Goal: Check status: Check status

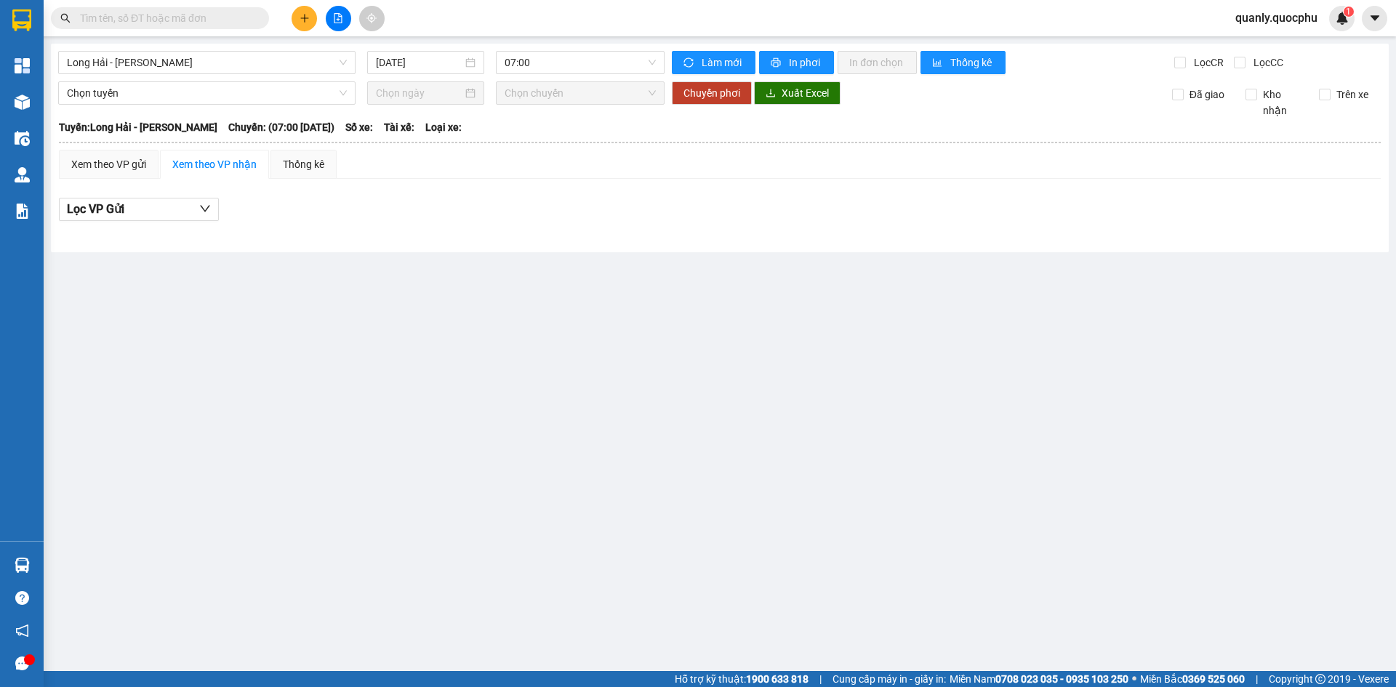
click at [196, 74] on div "Long Hải - [GEOGRAPHIC_DATA] [DATE] 07:00 [PERSON_NAME] mới In phơi In [PERSON_…" at bounding box center [720, 148] width 1338 height 209
click at [218, 55] on span "Long Hải - [PERSON_NAME]" at bounding box center [207, 63] width 280 height 22
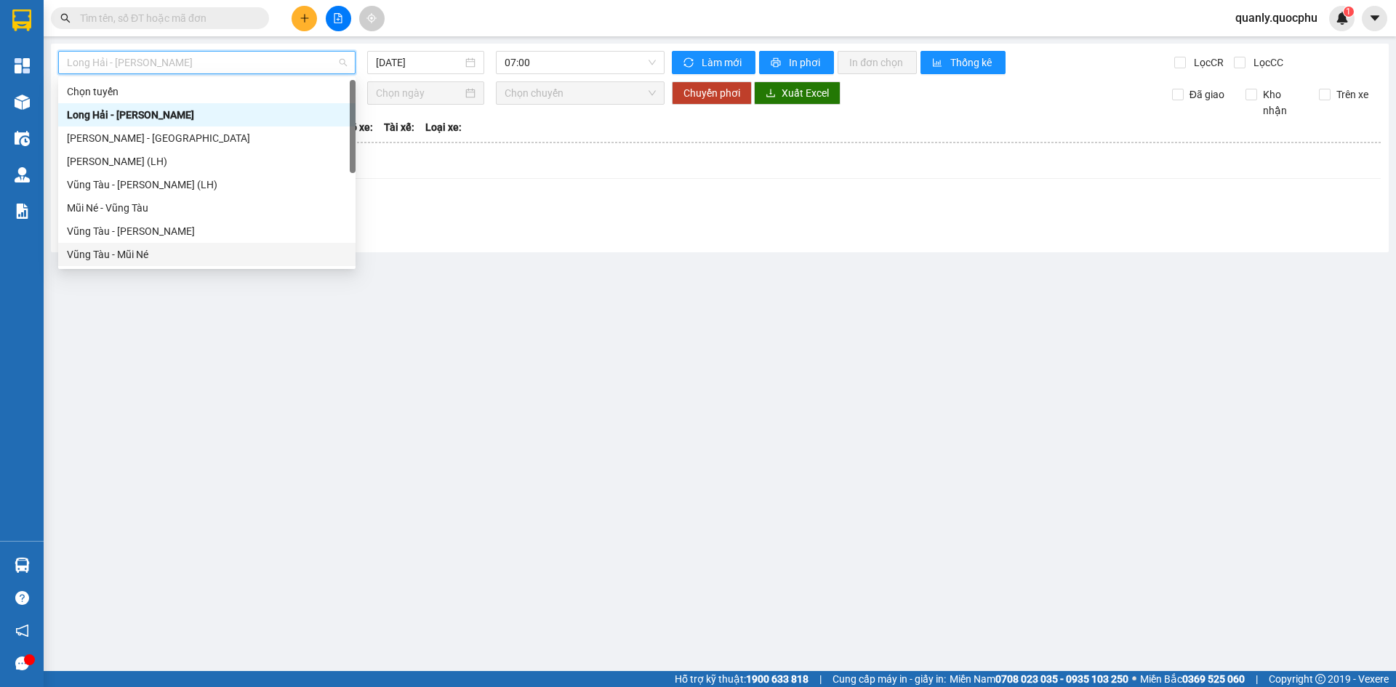
drag, startPoint x: 142, startPoint y: 254, endPoint x: 376, endPoint y: 114, distance: 273.0
click at [150, 249] on div "Vũng Tàu - Mũi Né" at bounding box center [207, 254] width 280 height 16
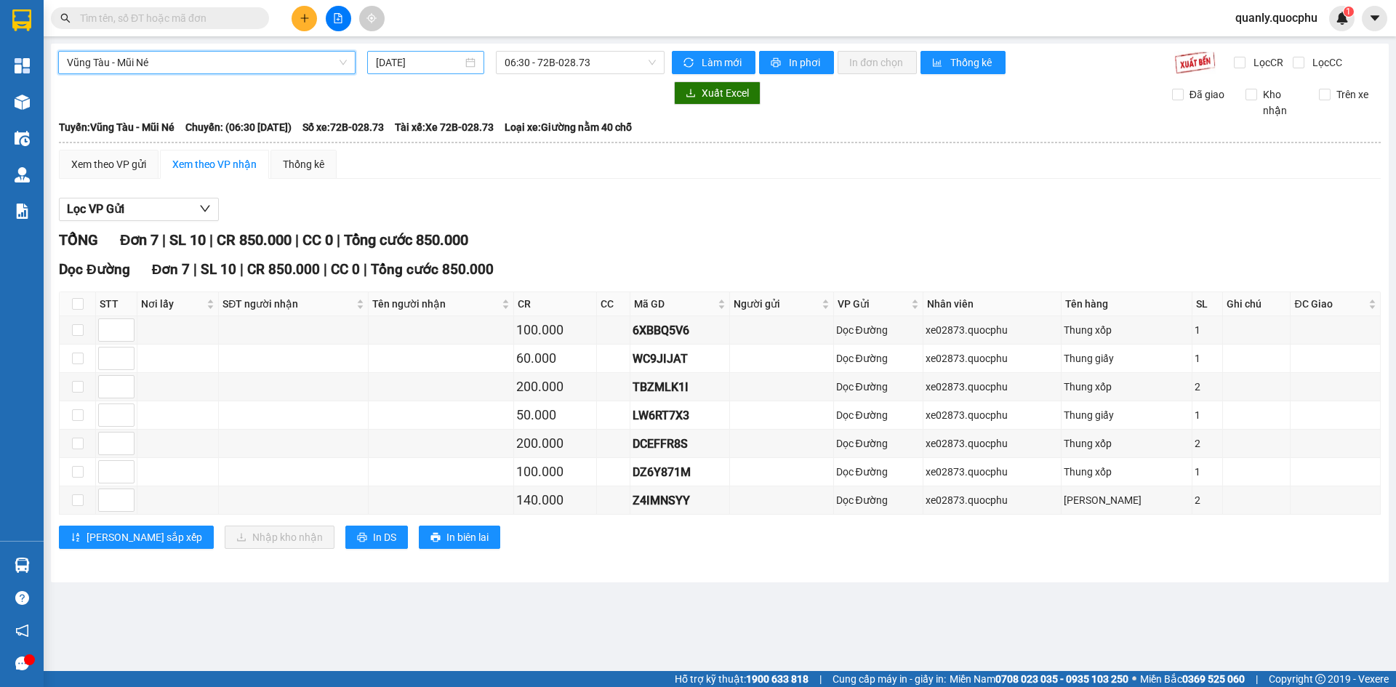
click at [433, 65] on input "[DATE]" at bounding box center [419, 63] width 87 height 16
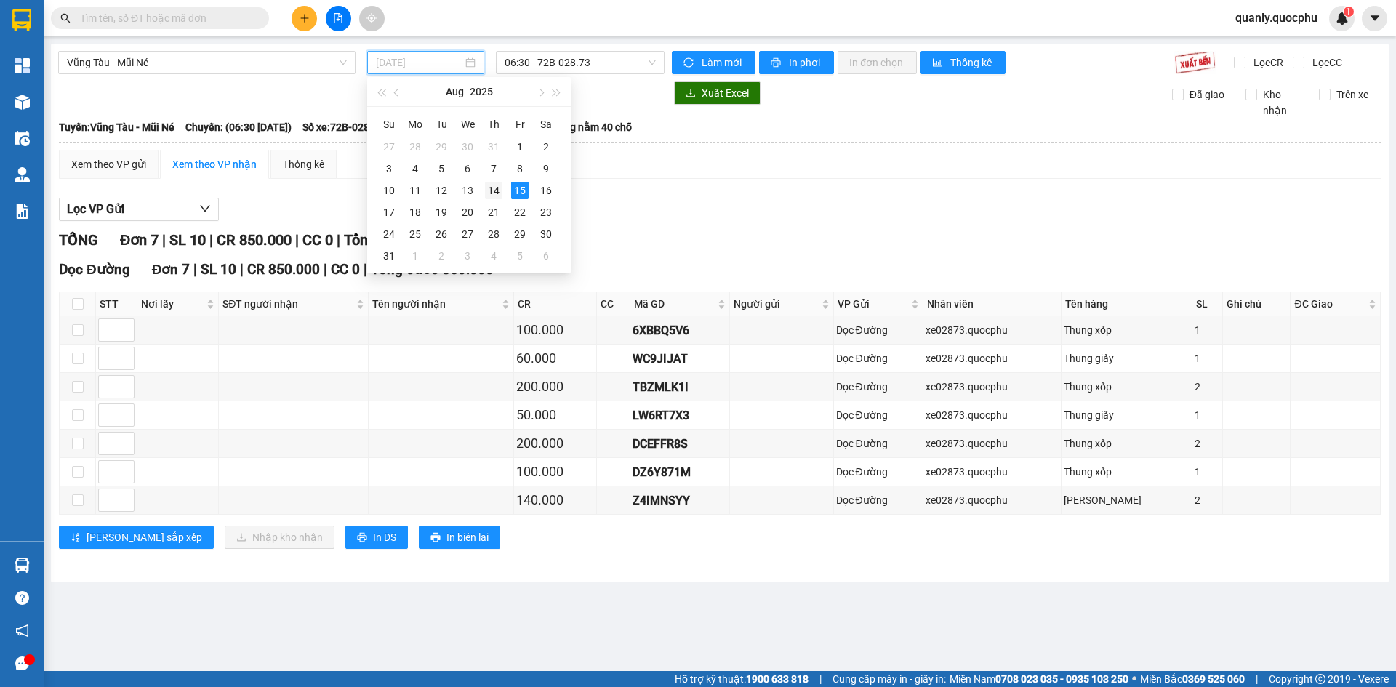
click at [484, 193] on td "14" at bounding box center [494, 191] width 26 height 22
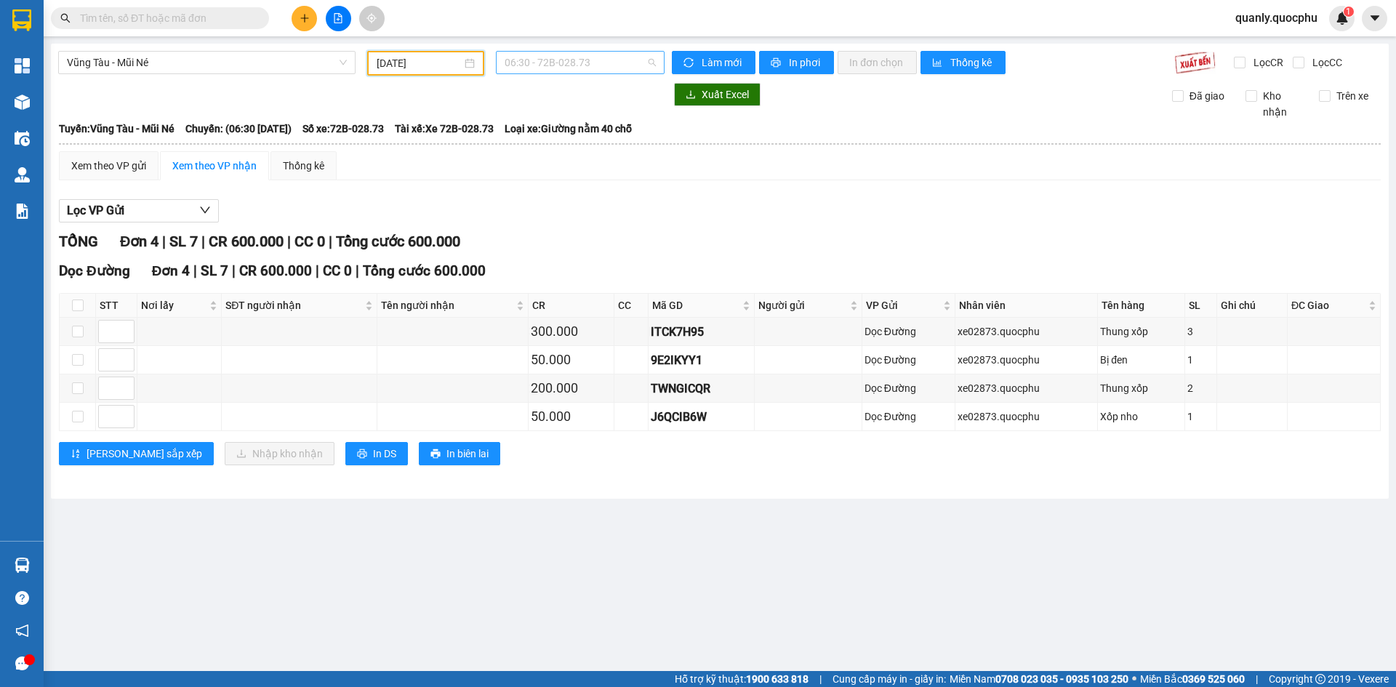
click at [599, 59] on span "06:30 - 72B-028.73" at bounding box center [580, 63] width 151 height 22
click at [583, 140] on div "12:30 - 72E-006.83" at bounding box center [561, 138] width 113 height 16
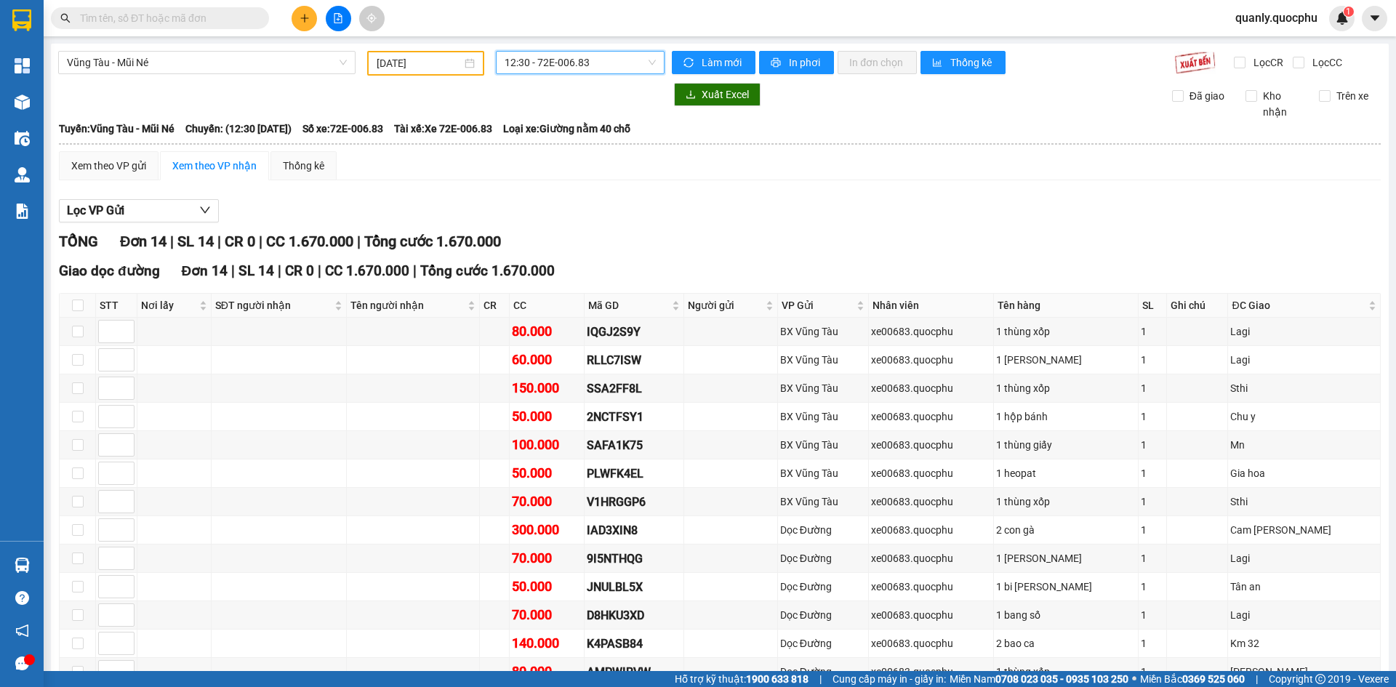
click at [460, 56] on div "[DATE]" at bounding box center [426, 63] width 98 height 16
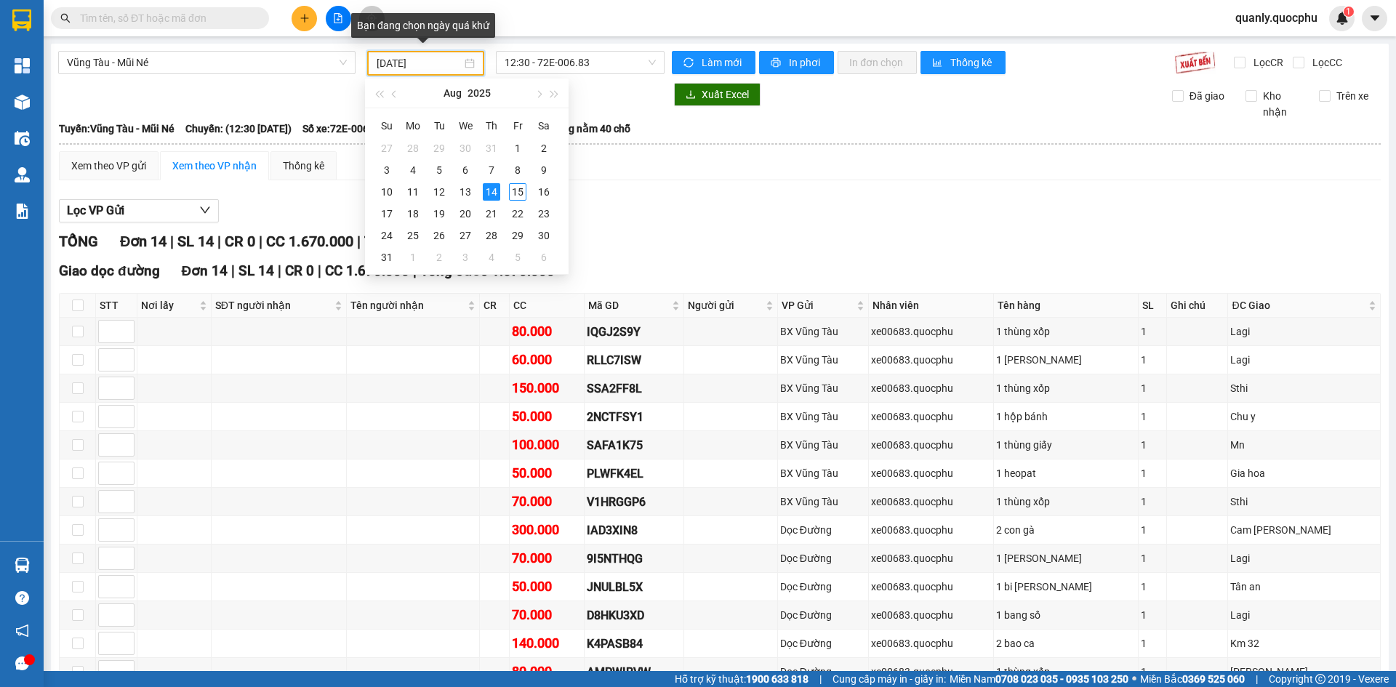
type input "[DATE]"
click at [232, 55] on span "Vũng Tàu - Mũi Né" at bounding box center [207, 63] width 280 height 22
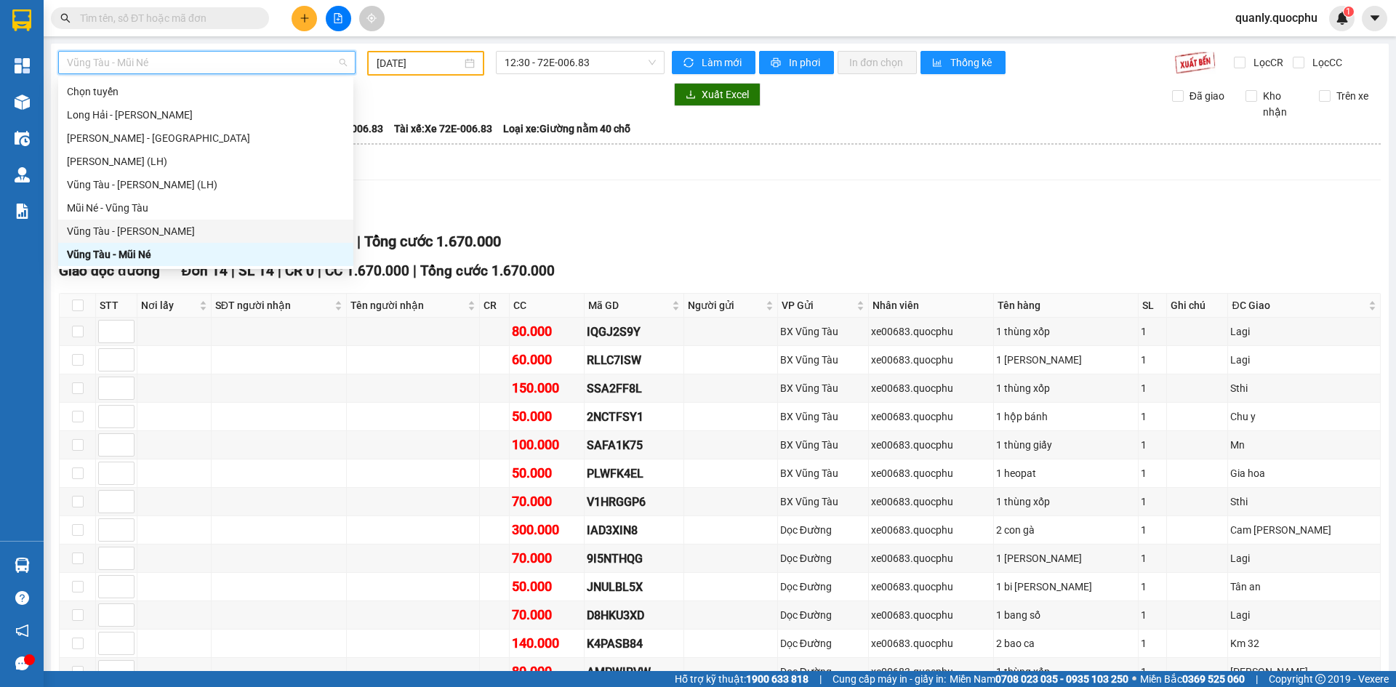
click at [166, 234] on div "Vũng Tàu - [PERSON_NAME]" at bounding box center [206, 231] width 278 height 16
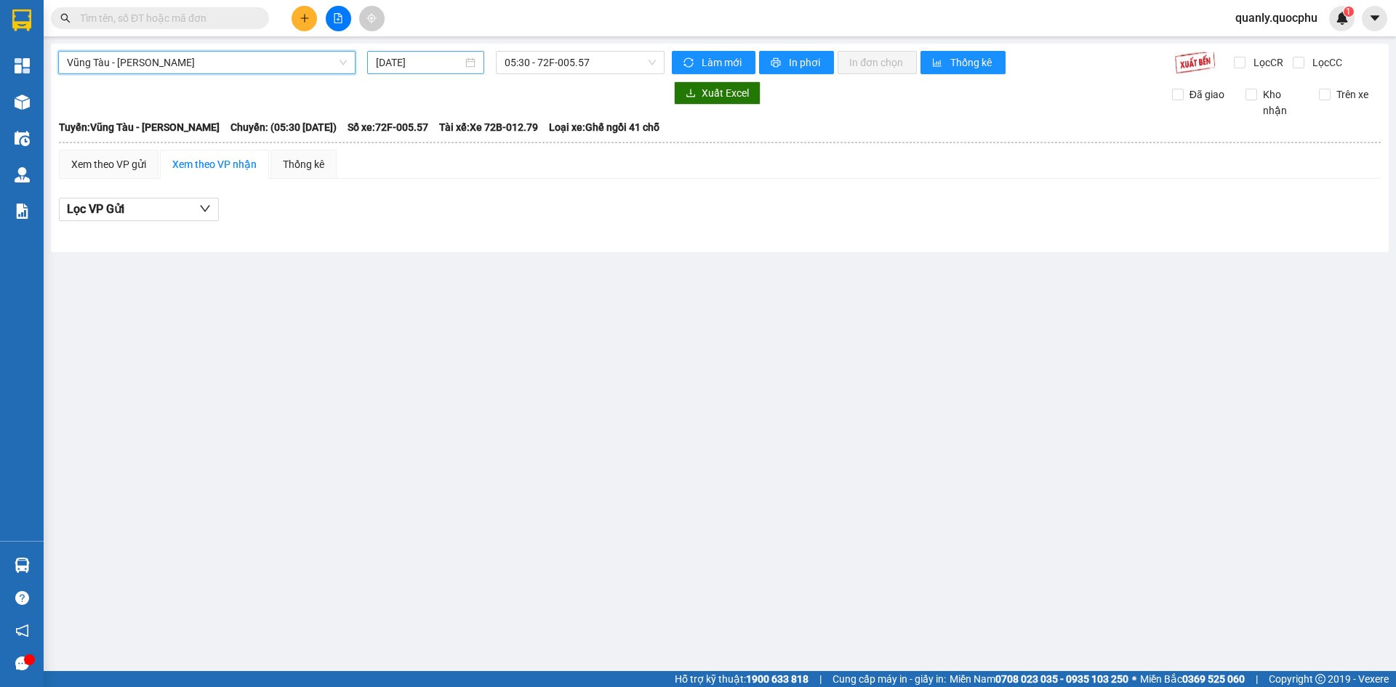
click at [440, 68] on input "[DATE]" at bounding box center [419, 63] width 87 height 16
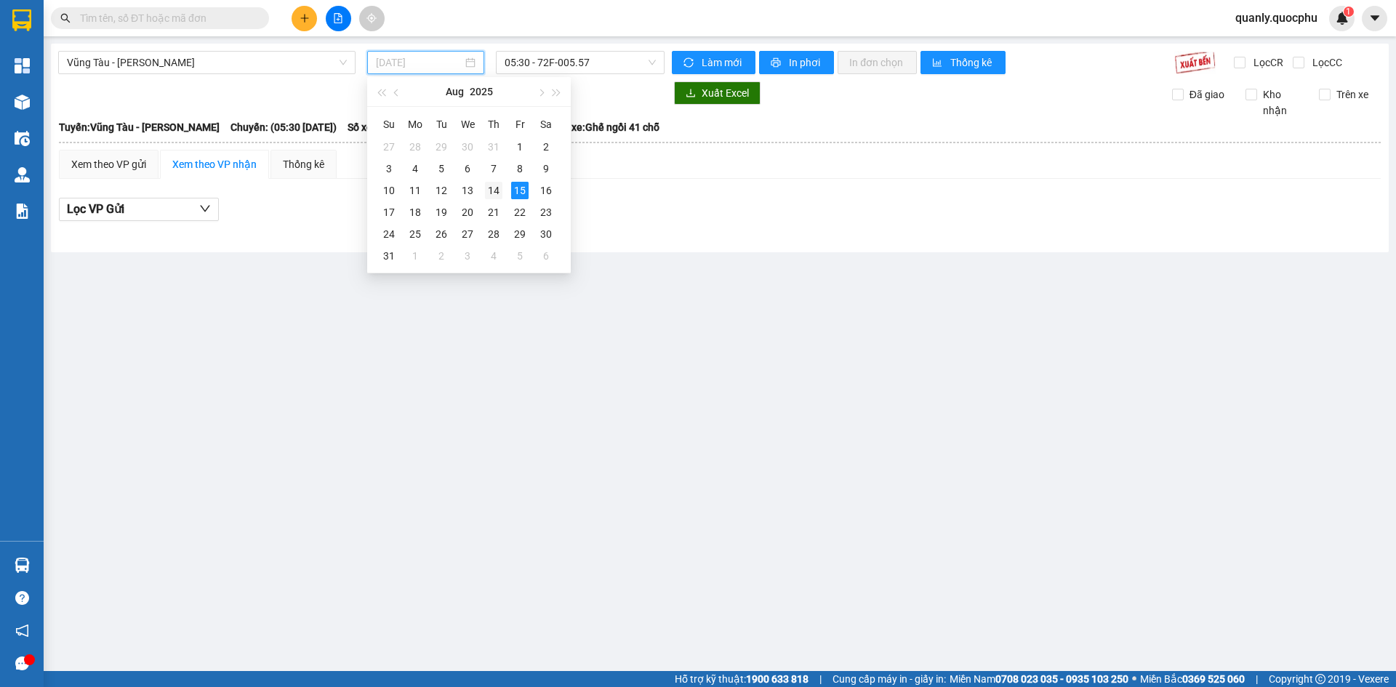
click at [487, 183] on div "14" at bounding box center [493, 190] width 17 height 17
type input "[DATE]"
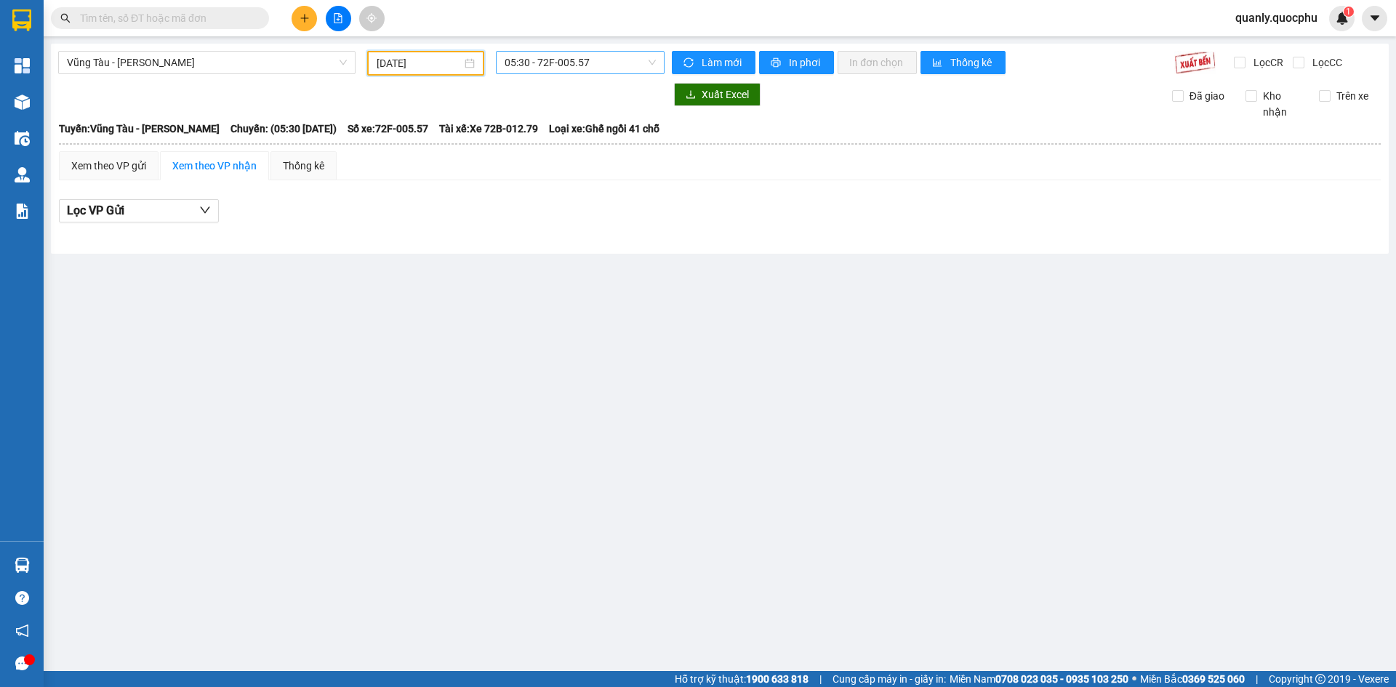
click at [591, 65] on span "05:30 - 72F-005.57" at bounding box center [580, 63] width 151 height 22
click at [584, 156] on div "17:00 - 51H-036.64" at bounding box center [561, 161] width 113 height 16
